Goal: Task Accomplishment & Management: Use online tool/utility

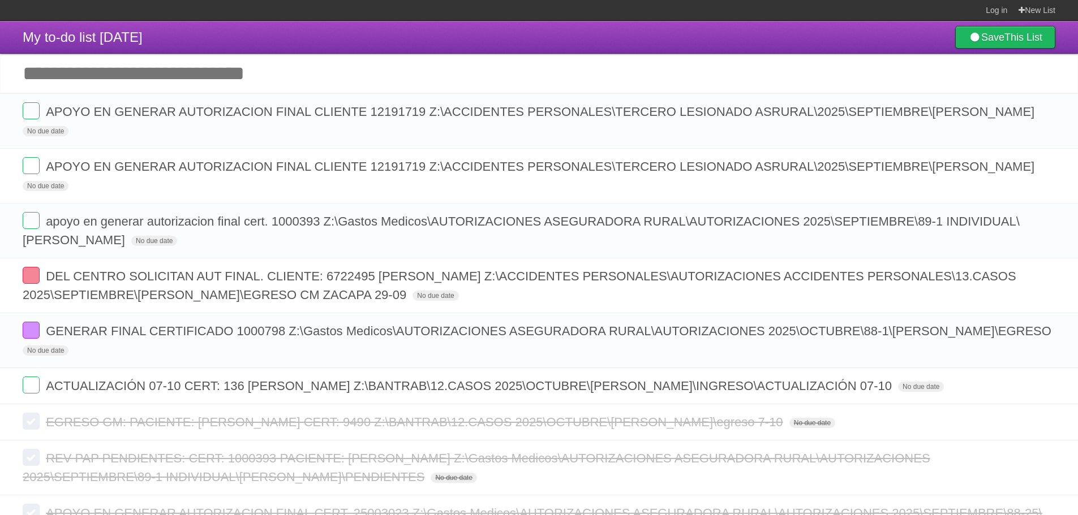
drag, startPoint x: 1051, startPoint y: 132, endPoint x: 596, endPoint y: 87, distance: 457.0
click at [1051, 132] on icon at bounding box center [1045, 130] width 16 height 19
click at [326, 390] on span "ACTUALIZACIÓN 07-10 CERT: 136 [PERSON_NAME] Z:\BANTRAB\12.CASOS 2025\OCTUBRE\[P…" at bounding box center [470, 386] width 848 height 14
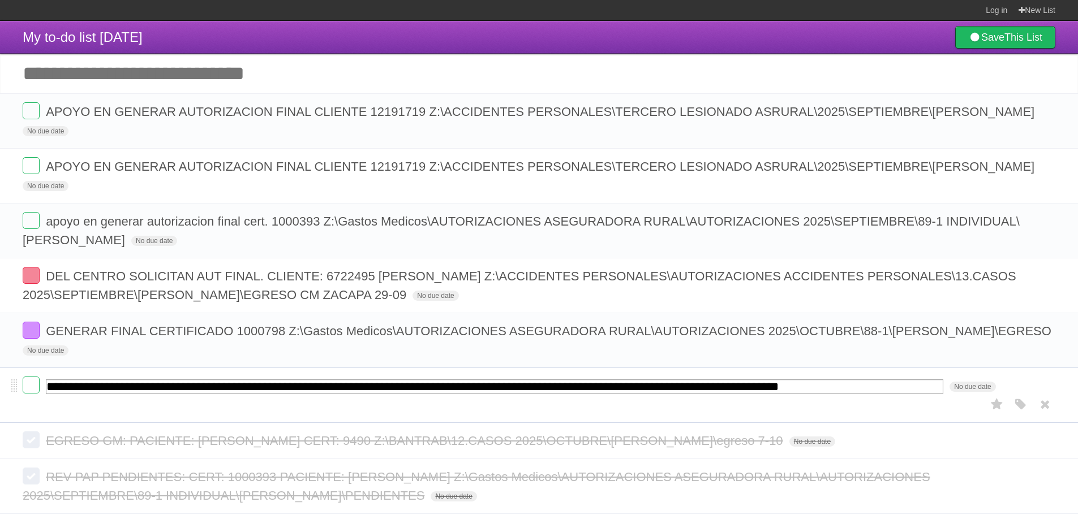
click at [290, 393] on input "**********" at bounding box center [494, 387] width 897 height 15
drag, startPoint x: 430, startPoint y: 387, endPoint x: 1085, endPoint y: 404, distance: 655.2
click at [1077, 404] on html "Log in New List Log in Save list Create a new list My to-do list [DATE] Save Th…" at bounding box center [539, 322] width 1078 height 644
